Goal: Task Accomplishment & Management: Use online tool/utility

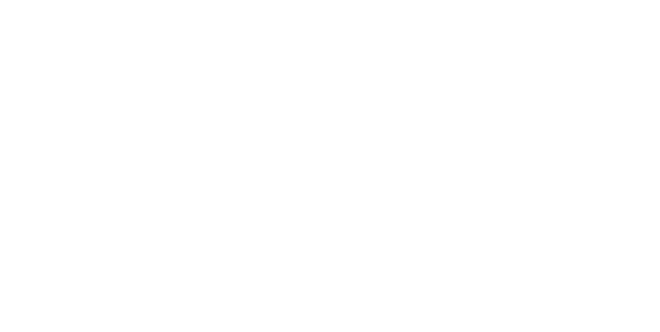
scroll to position [451, 0]
click at [137, 156] on button "Linked Orders" at bounding box center [88, 168] width 98 height 26
click at [137, 141] on button "Tracking" at bounding box center [88, 142] width 98 height 26
click at [411, 256] on icon "button" at bounding box center [407, 256] width 5 height 5
click at [269, 0] on html "x" at bounding box center [330, 0] width 660 height 0
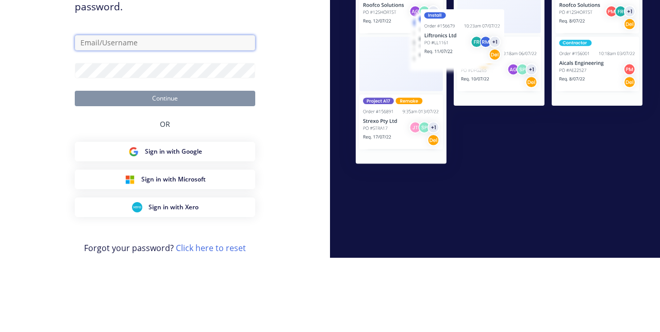
click at [179, 125] on input "text" at bounding box center [165, 117] width 181 height 15
type input "[EMAIL_ADDRESS][DOMAIN_NAME]"
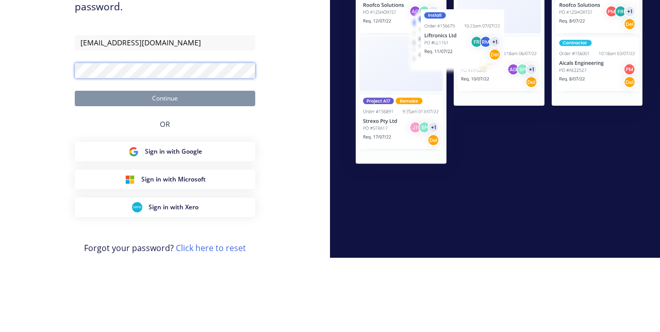
click at [75, 166] on button "Continue" at bounding box center [165, 173] width 181 height 15
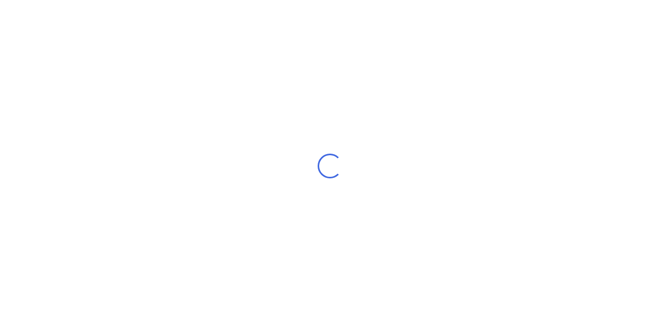
click at [167, 117] on div "Loading..." at bounding box center [330, 166] width 660 height 332
click at [95, 145] on div "Tracking" at bounding box center [81, 141] width 28 height 9
click at [411, 257] on icon "button" at bounding box center [407, 256] width 5 height 5
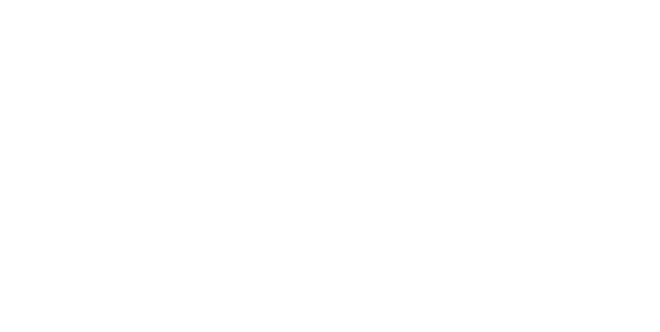
click at [660, 305] on div "[PERSON_NAME]" at bounding box center [330, 310] width 660 height 11
click at [326, 171] on button "Clock Off" at bounding box center [297, 179] width 57 height 17
